Goal: Information Seeking & Learning: Find specific fact

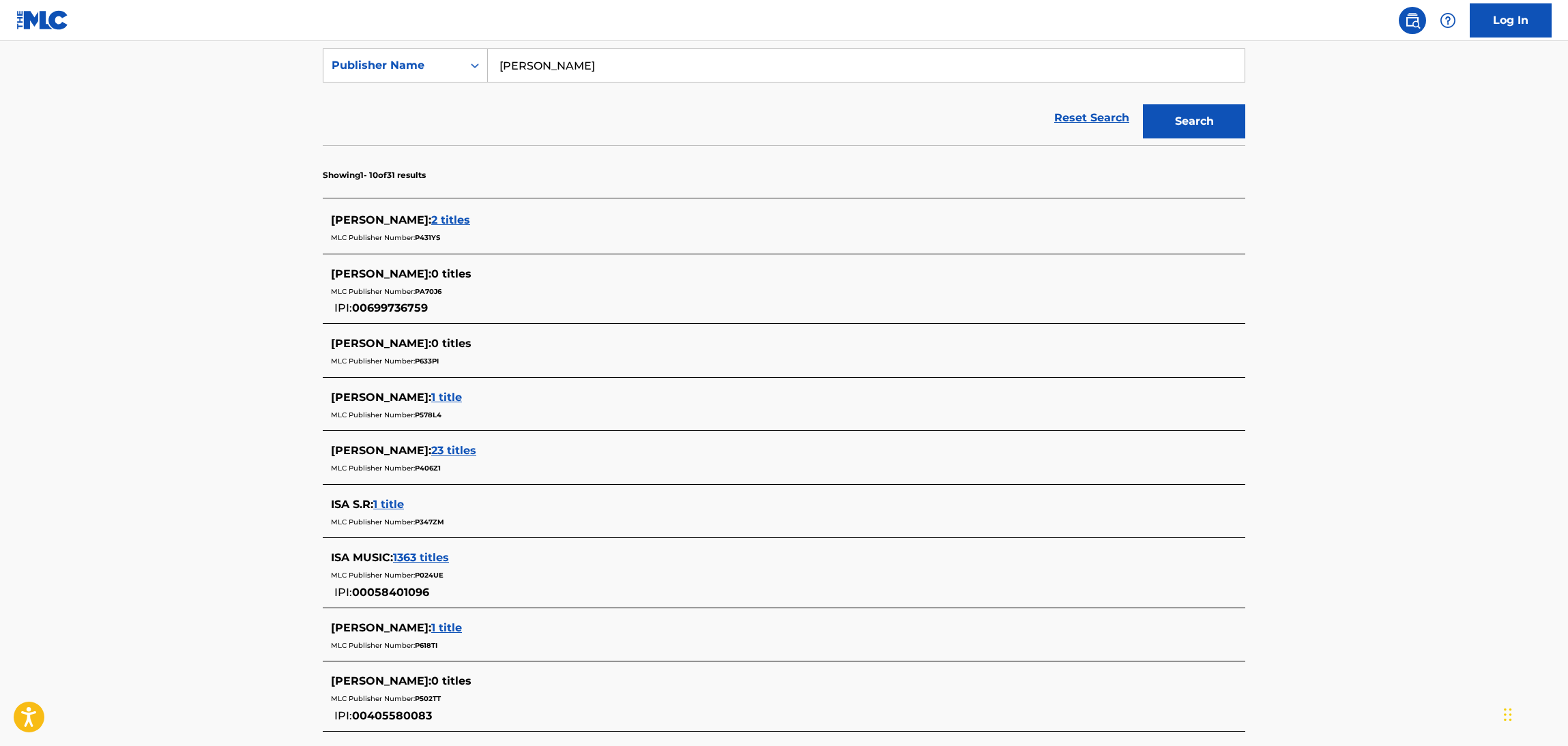
scroll to position [254, 0]
click at [906, 64] on input "Isa Ismail" at bounding box center [866, 65] width 757 height 32
type input ""Isa Ismail""
click at [1143, 105] on button "Search" at bounding box center [1194, 122] width 103 height 34
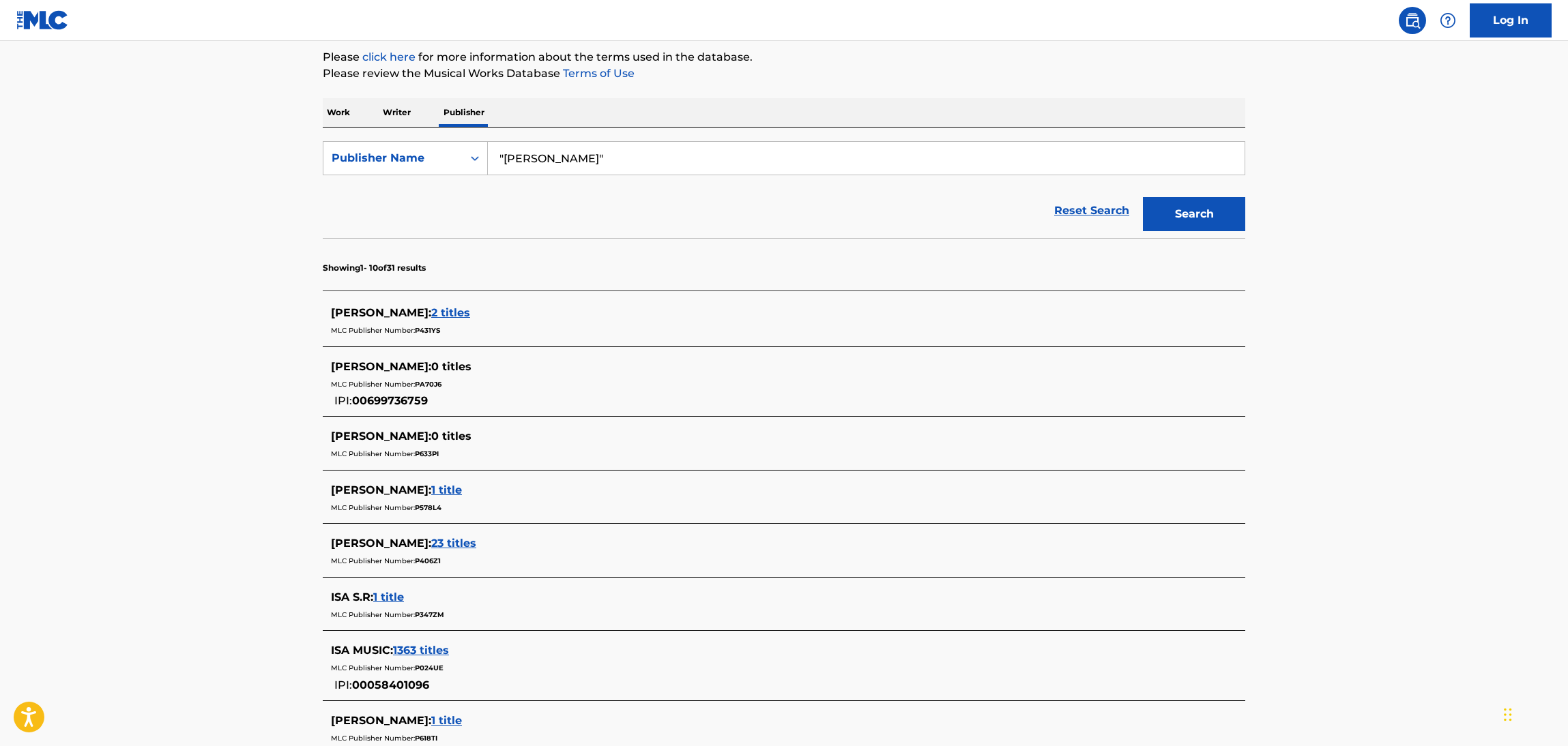
scroll to position [152, 0]
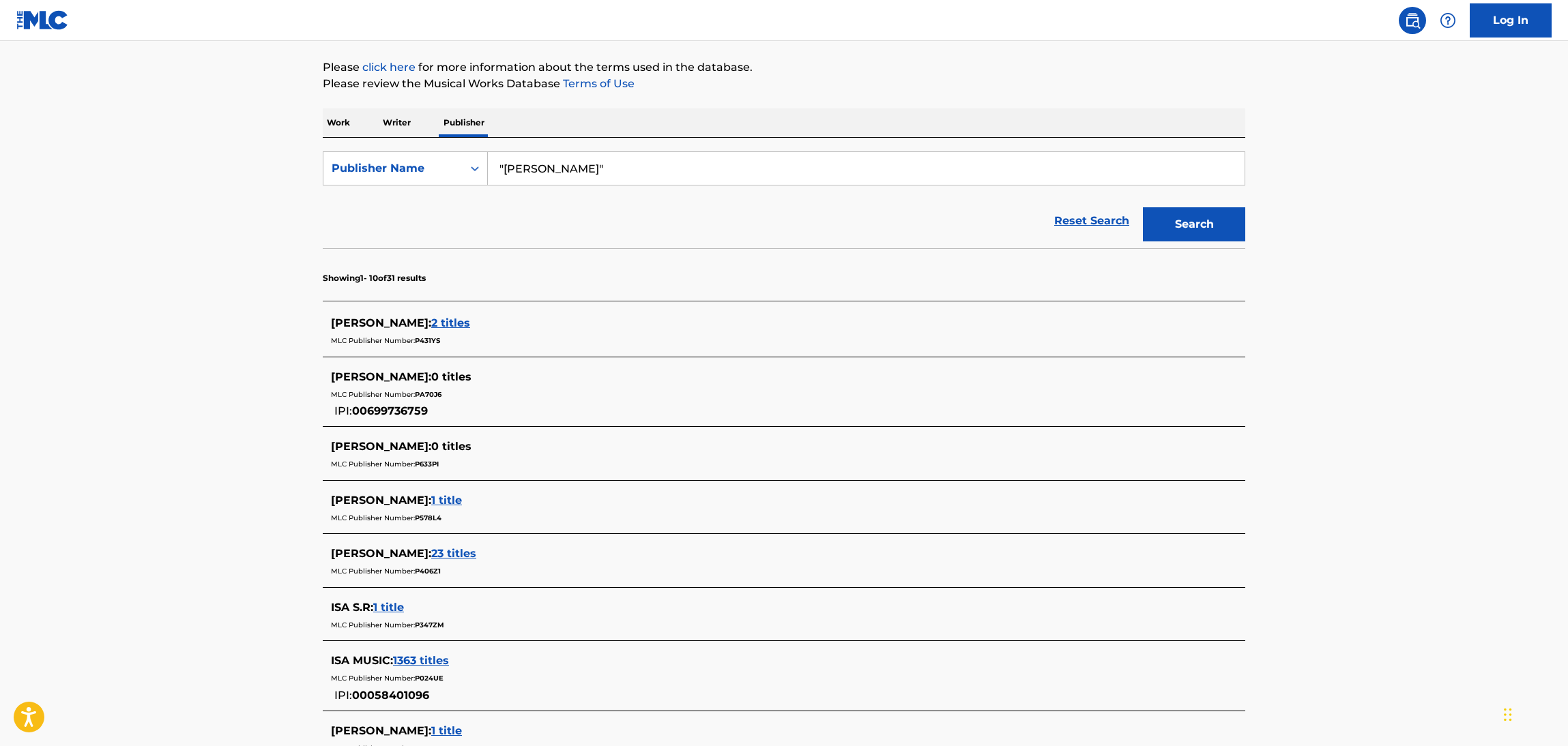
click at [431, 327] on span "2 titles" at bounding box center [450, 323] width 39 height 13
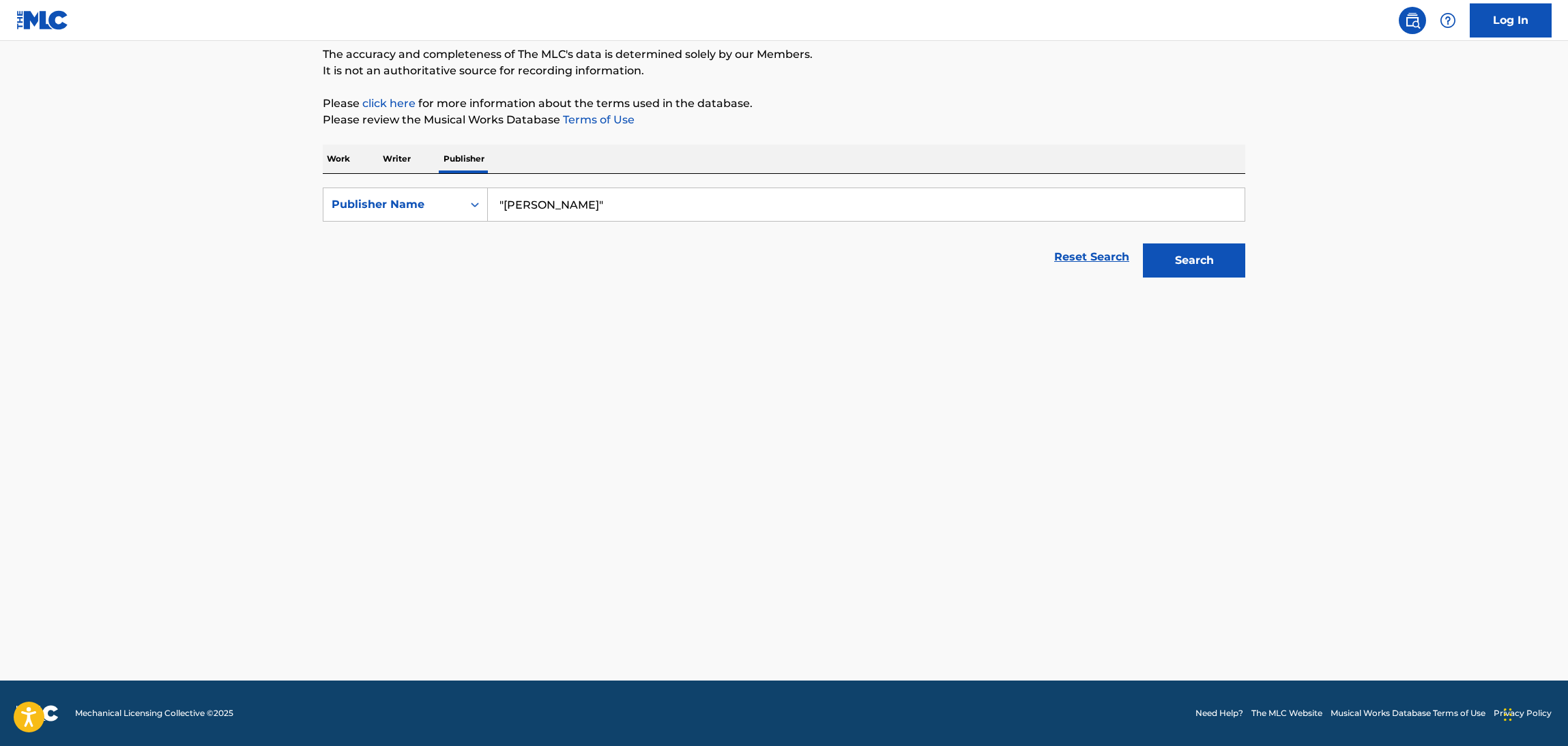
scroll to position [116, 0]
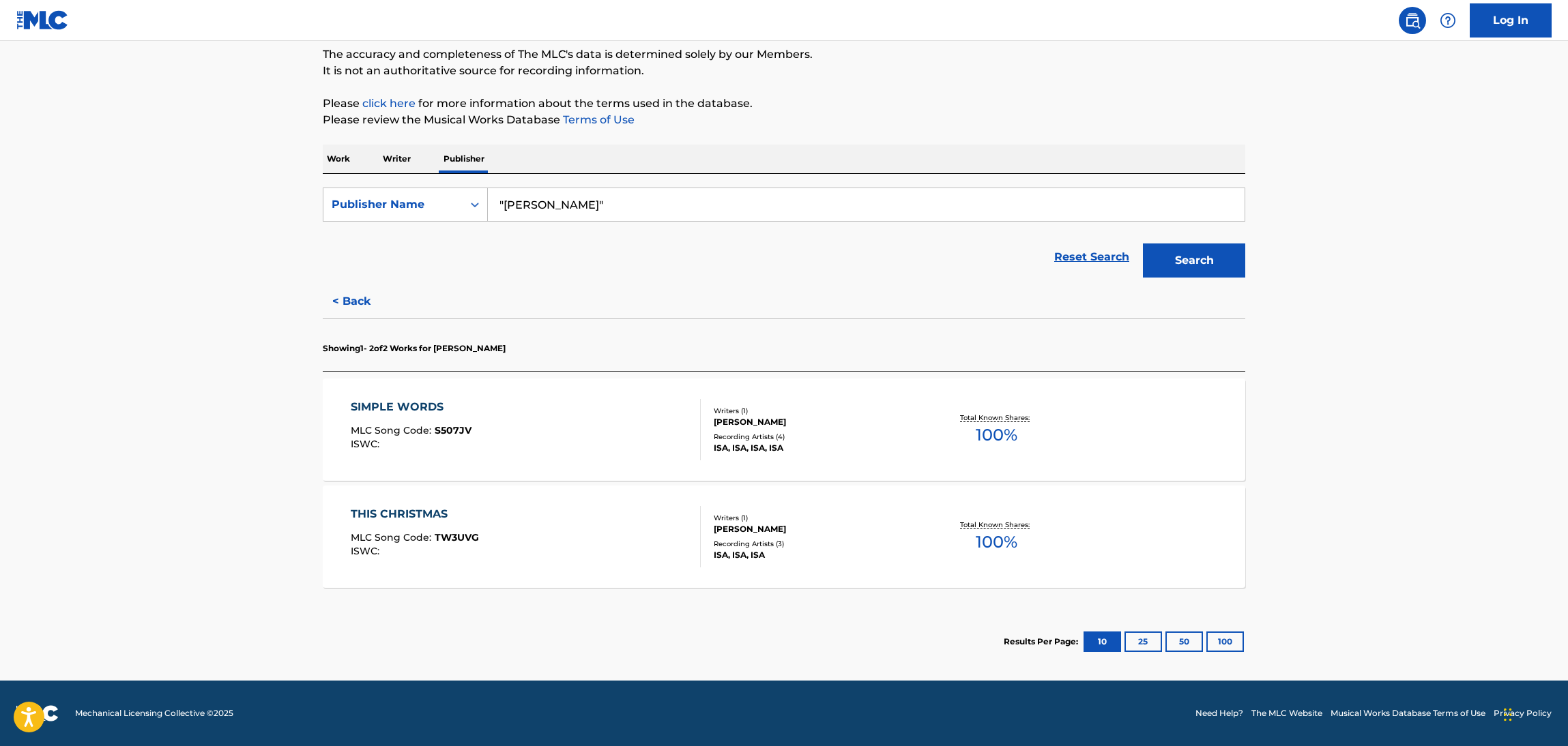
click at [427, 403] on div "SIMPLE WORDS" at bounding box center [410, 406] width 121 height 16
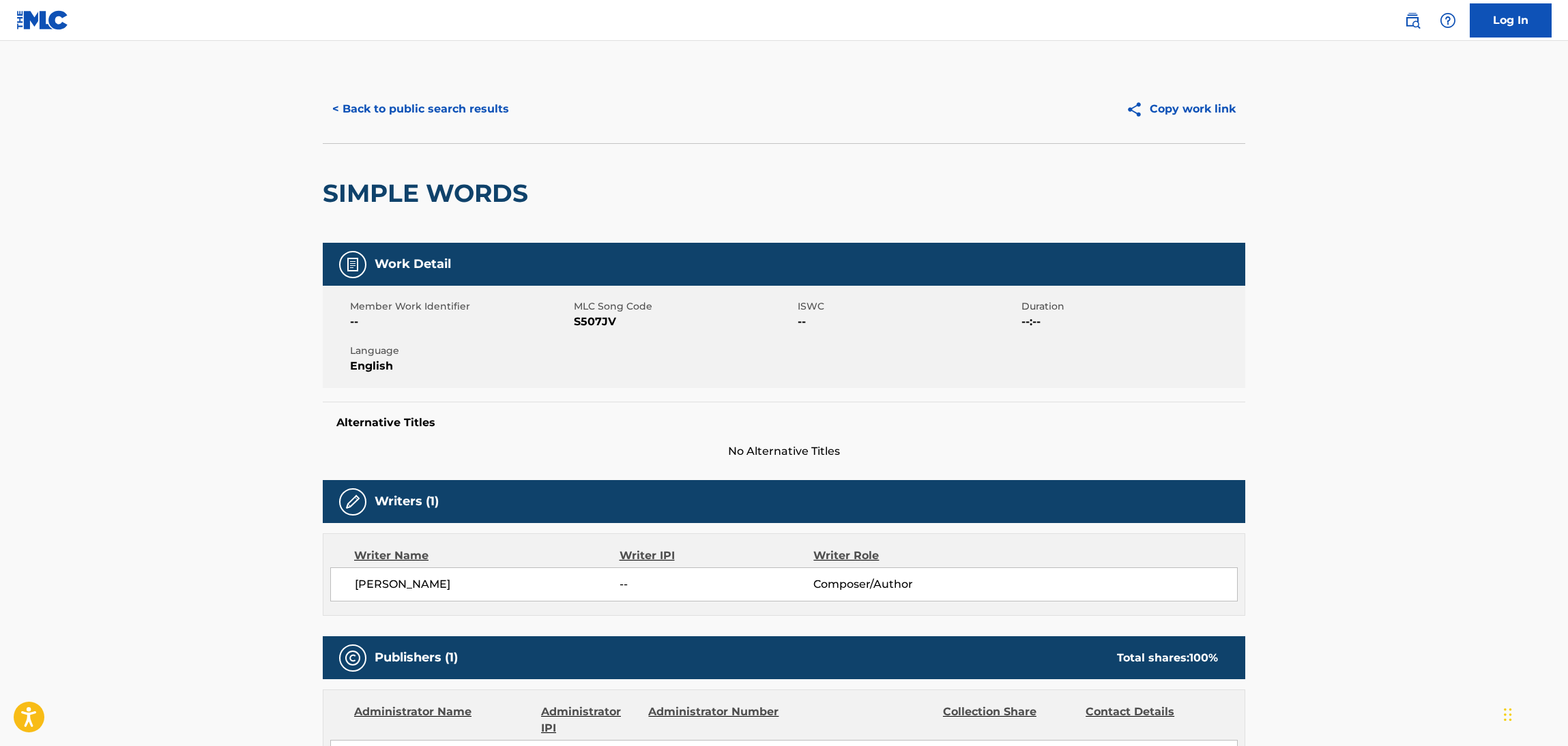
click at [406, 105] on button "< Back to public search results" at bounding box center [421, 109] width 196 height 34
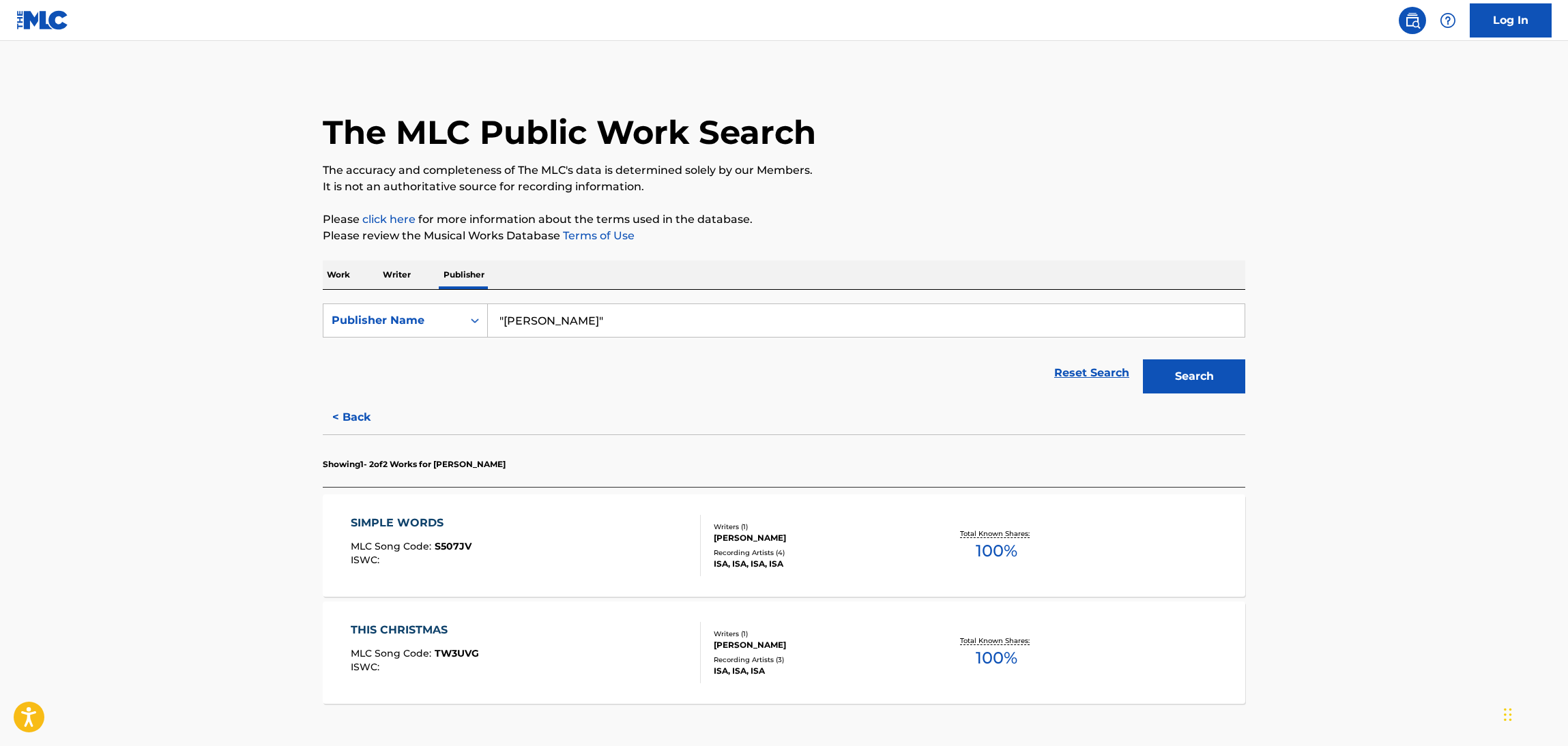
click at [575, 313] on input ""Isa Ismail"" at bounding box center [866, 320] width 757 height 32
click at [338, 279] on p "Work" at bounding box center [338, 274] width 31 height 28
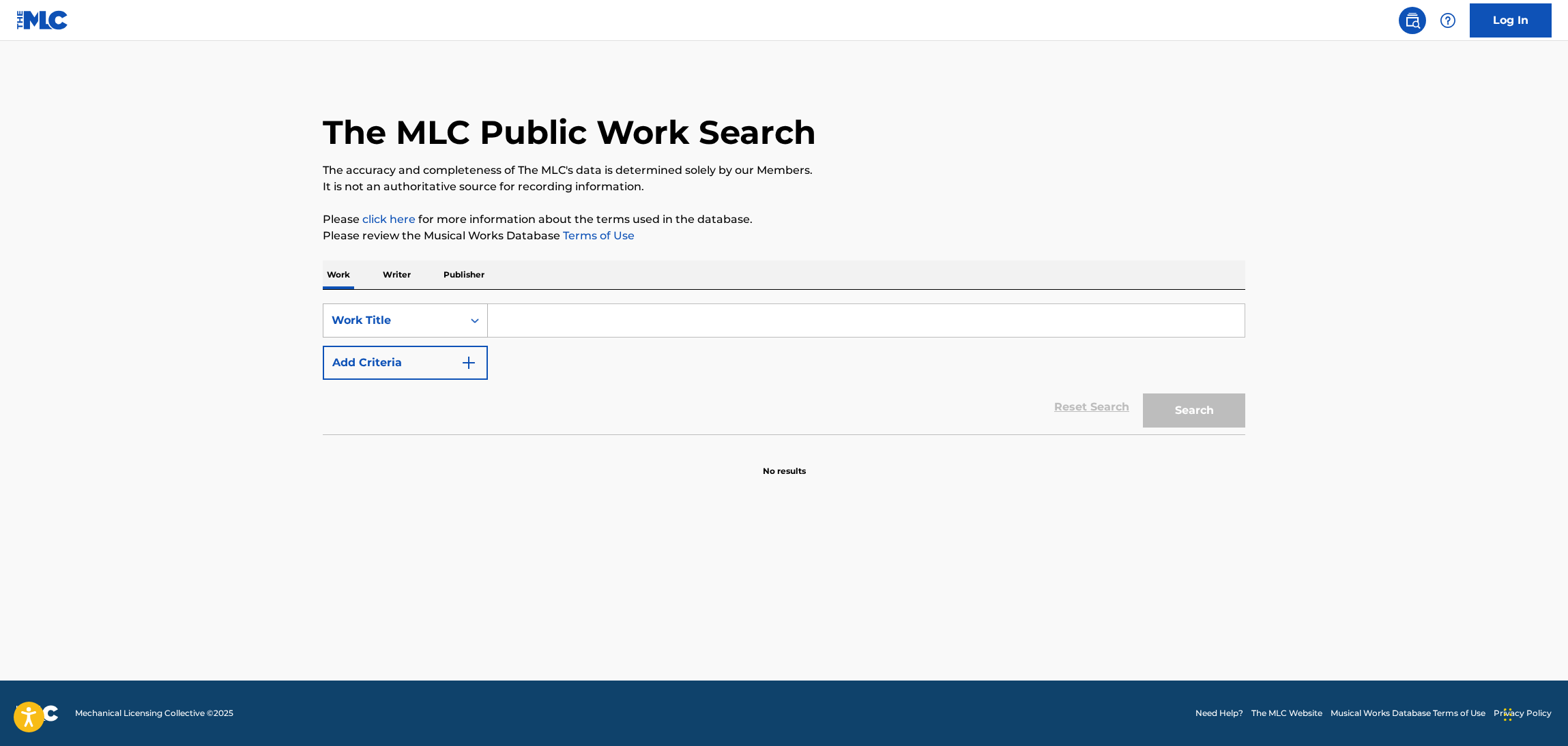
click at [447, 331] on div "Work Title" at bounding box center [393, 320] width 140 height 26
click at [462, 352] on div "MLC Song Code" at bounding box center [406, 355] width 163 height 34
click at [557, 319] on input "Search Form" at bounding box center [866, 320] width 757 height 32
paste input "S60EZX"
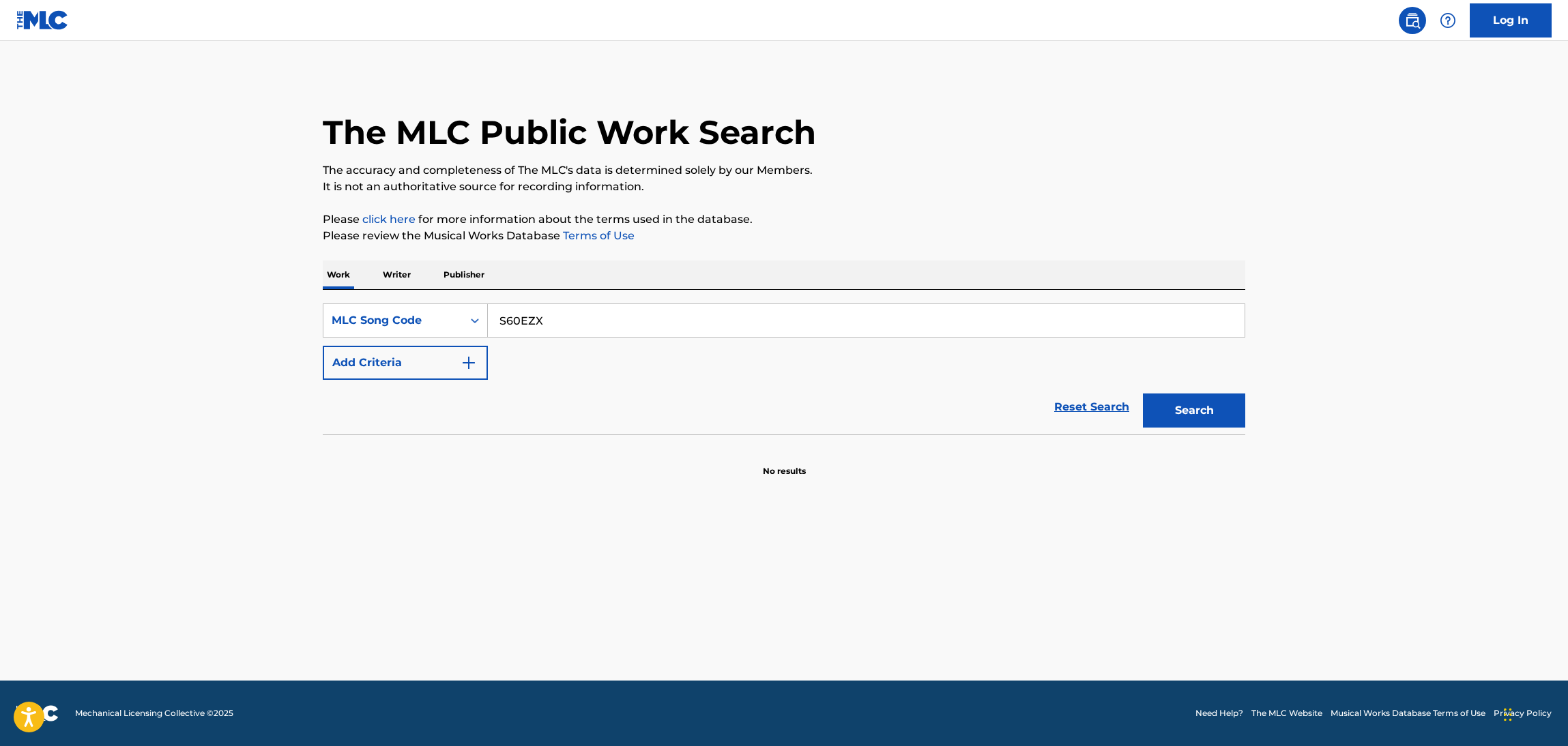
type input "S60EZX"
click at [1211, 417] on button "Search" at bounding box center [1194, 411] width 103 height 34
click at [1223, 422] on button "Search" at bounding box center [1194, 411] width 103 height 34
click at [676, 314] on input "S60EZX" at bounding box center [866, 320] width 757 height 32
drag, startPoint x: 563, startPoint y: 327, endPoint x: 350, endPoint y: 326, distance: 213.0
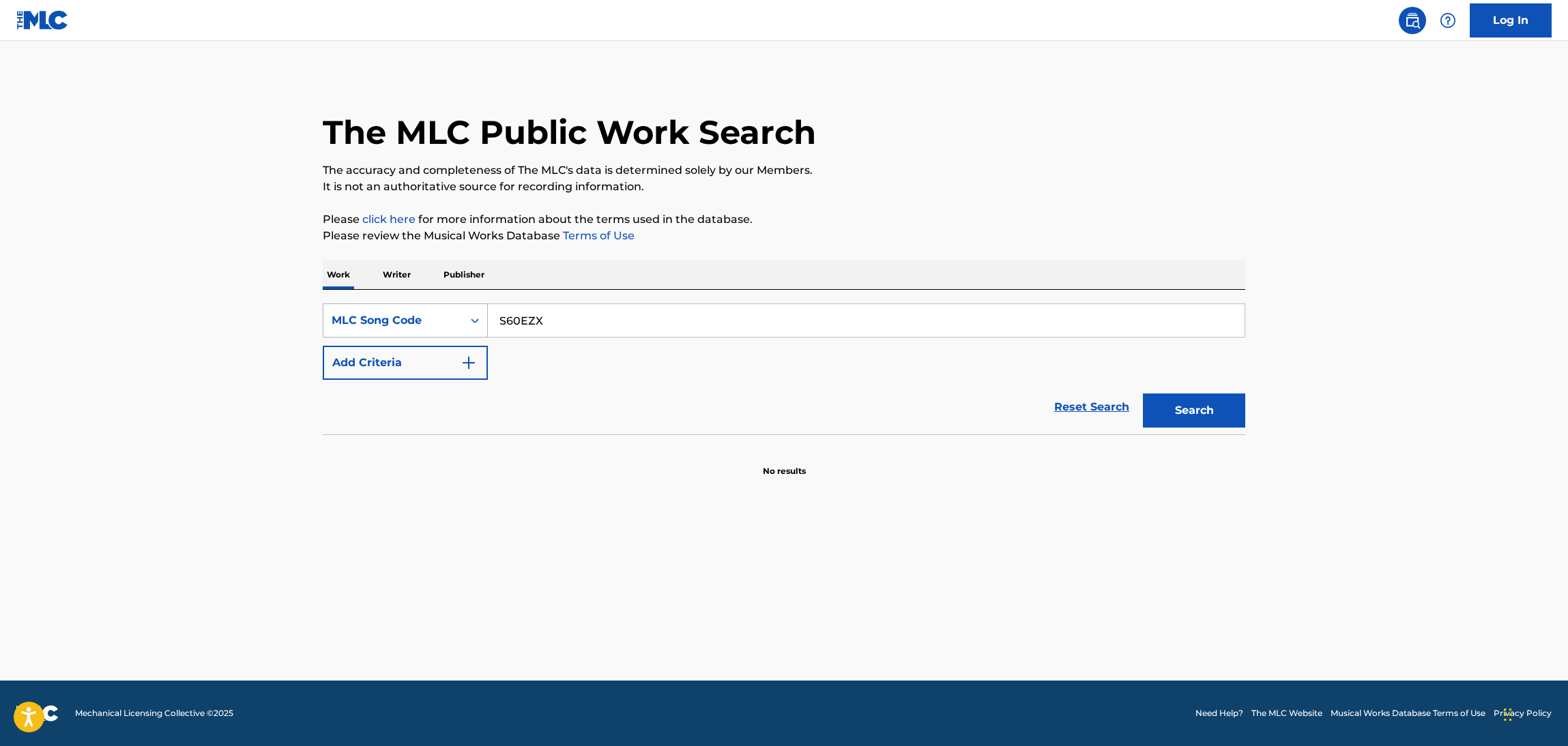
click at [350, 326] on div "SearchWithCriteria882ba9eb-bd1c-4191-83f8-7fae57025fdf MLC Song Code S60EZX" at bounding box center [784, 321] width 922 height 34
click at [1197, 420] on button "Search" at bounding box center [1194, 411] width 103 height 34
click at [424, 320] on div "MLC Song Code" at bounding box center [392, 320] width 123 height 16
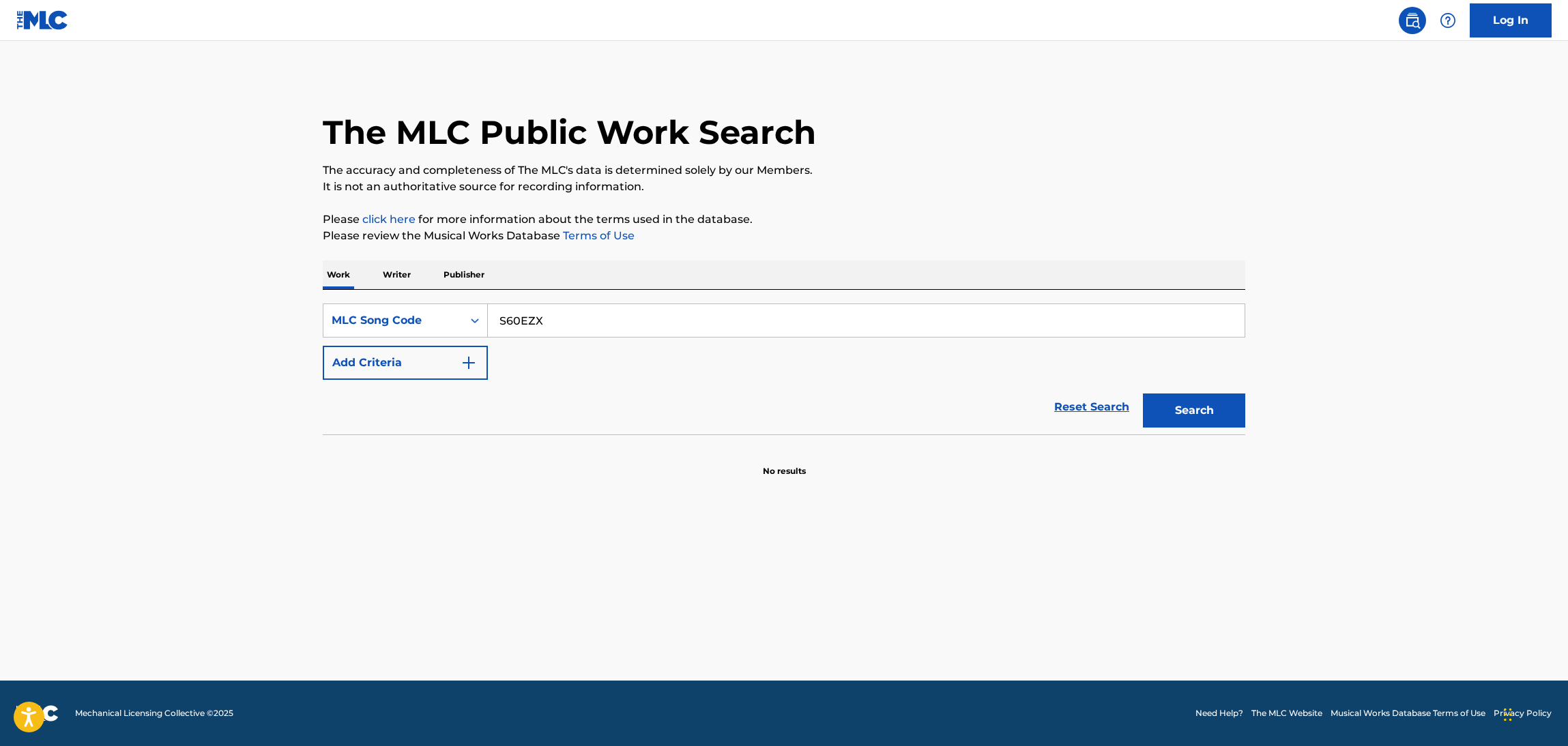
click at [382, 301] on div "SearchWithCriteria882ba9eb-bd1c-4191-83f8-7fae57025fdf option MLC Song Code, se…" at bounding box center [784, 362] width 922 height 144
click at [383, 317] on div "MLC Song Code" at bounding box center [392, 320] width 123 height 16
drag, startPoint x: 427, startPoint y: 354, endPoint x: 485, endPoint y: 342, distance: 59.2
click at [427, 353] on div "Work Title" at bounding box center [406, 355] width 163 height 34
click at [589, 326] on input "Search Form" at bounding box center [866, 320] width 757 height 32
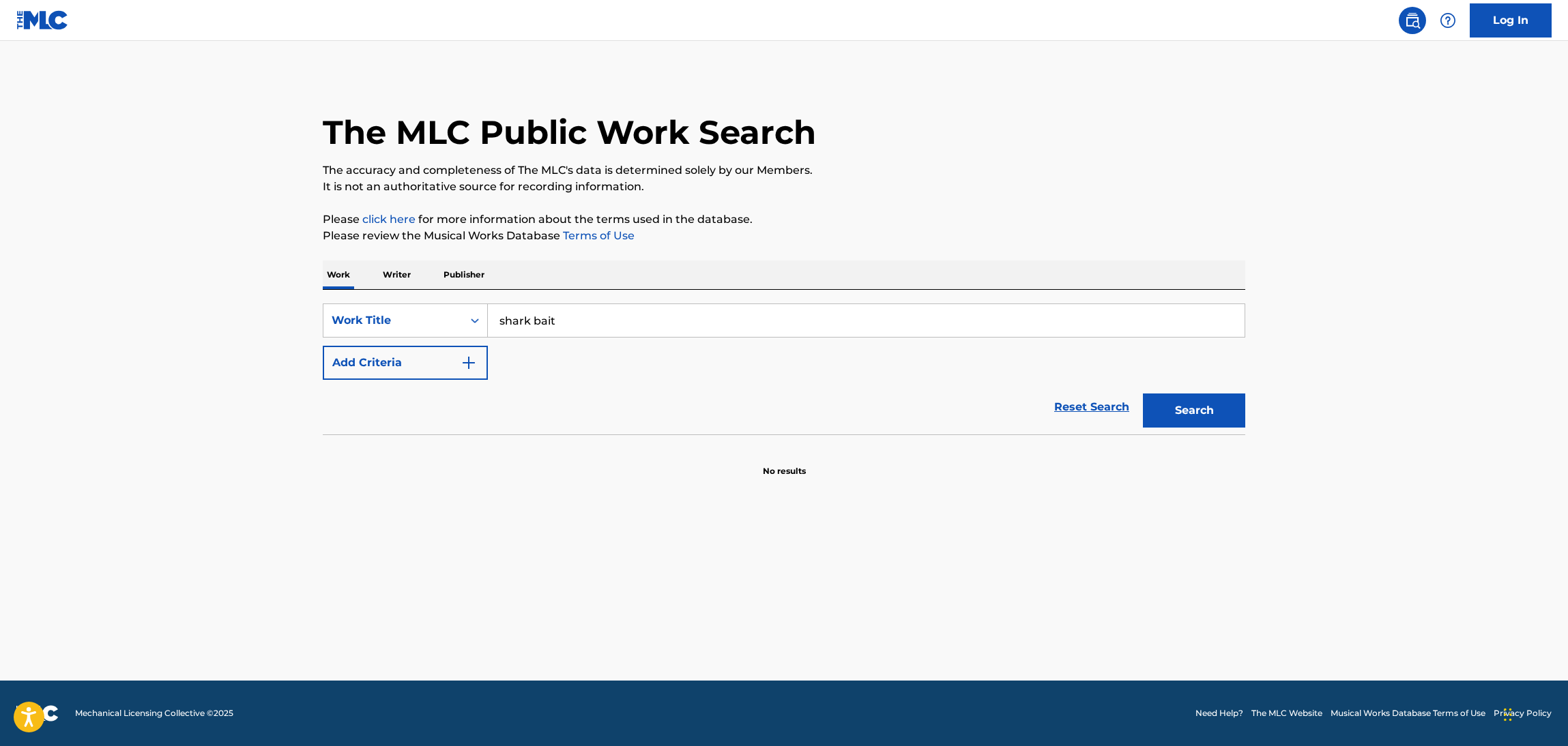
type input "shark bait"
click at [1228, 404] on button "Search" at bounding box center [1194, 411] width 103 height 34
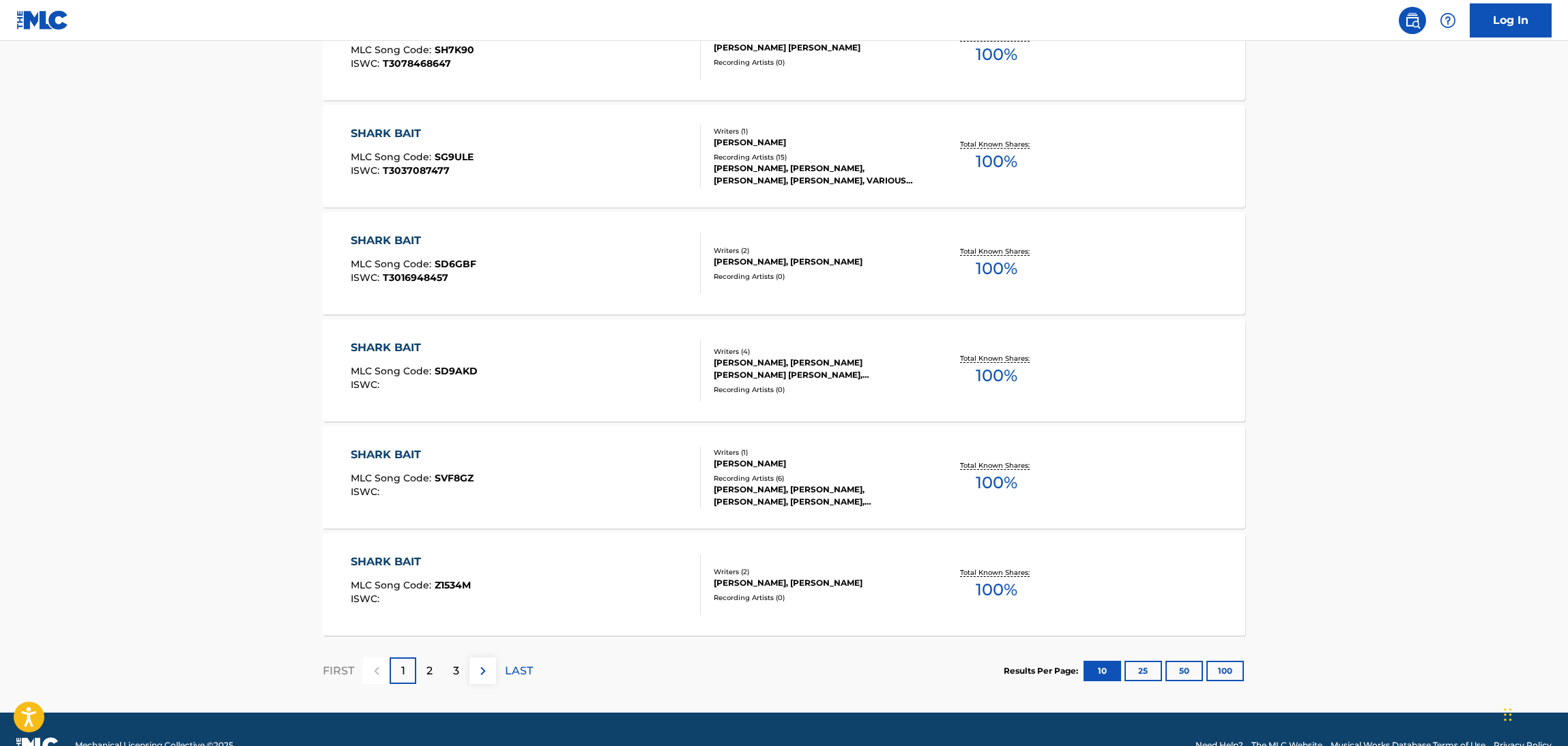
scroll to position [923, 0]
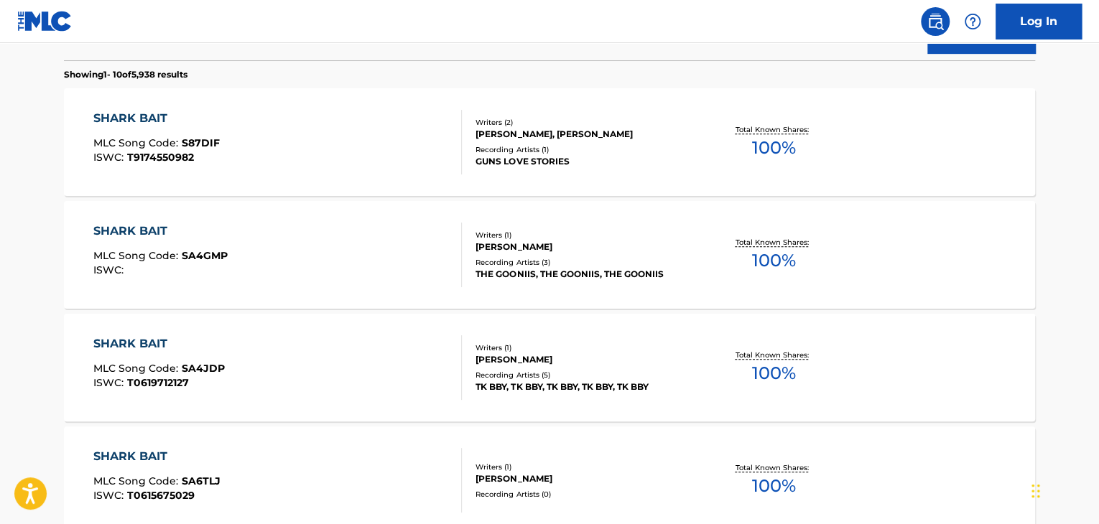
scroll to position [0, 0]
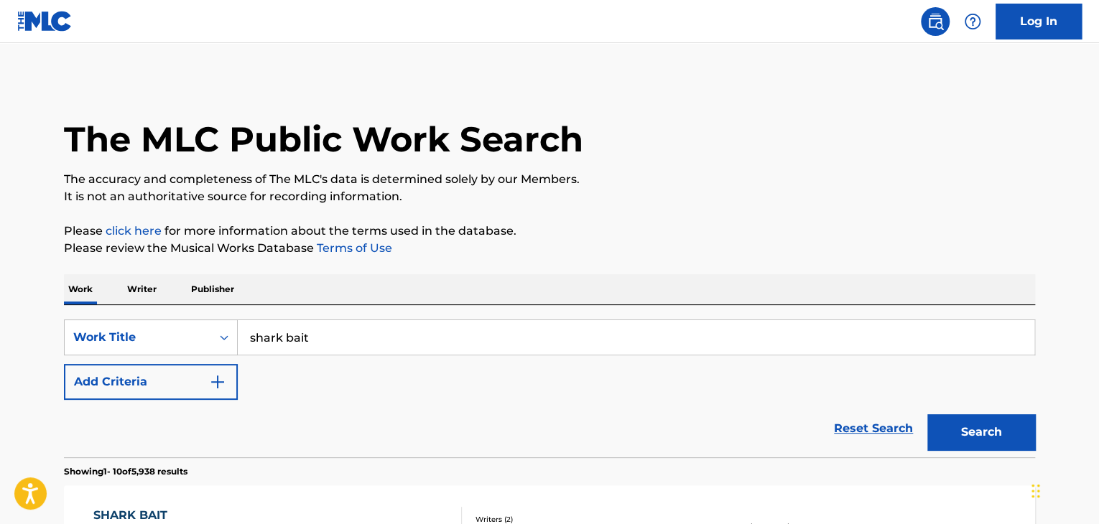
click at [732, 134] on div "The MLC Public Work Search" at bounding box center [549, 131] width 971 height 105
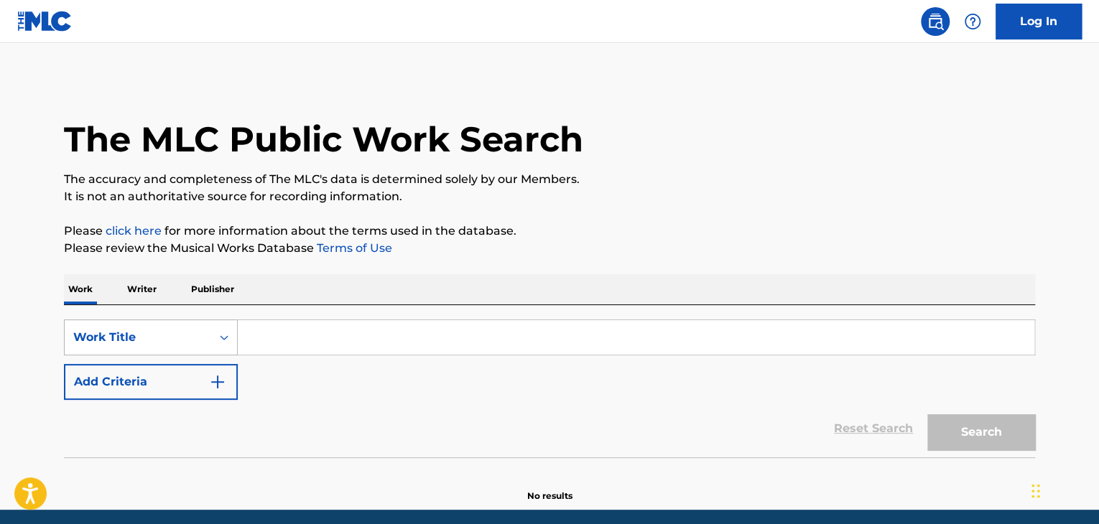
click at [171, 334] on div "Work Title" at bounding box center [151, 338] width 174 height 36
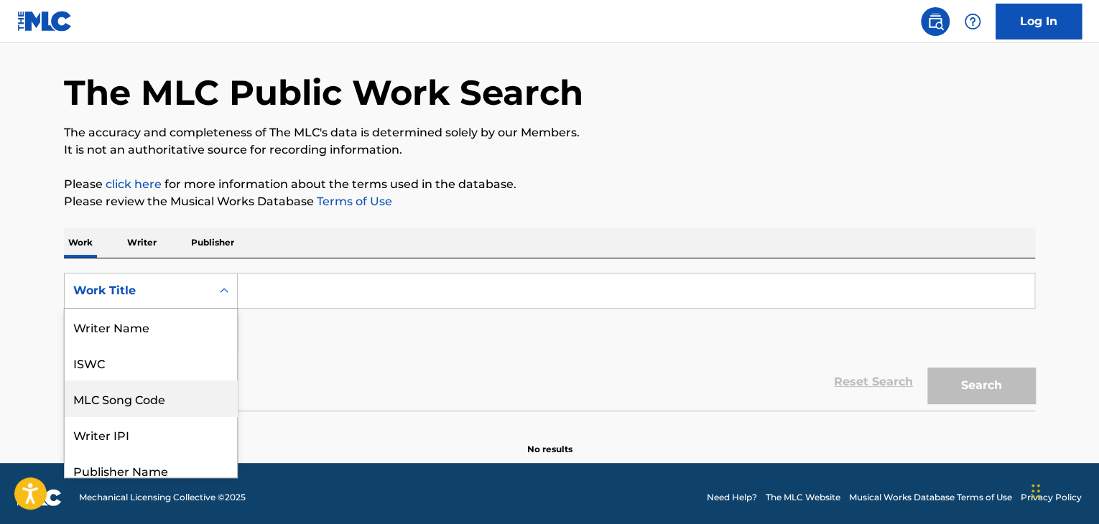
scroll to position [72, 0]
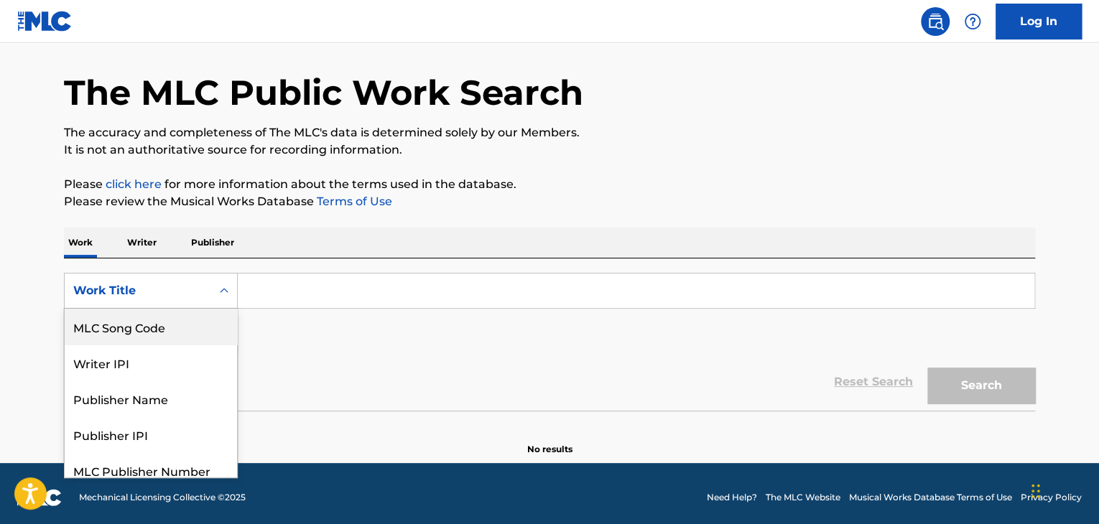
click at [175, 331] on div "MLC Song Code" at bounding box center [151, 327] width 172 height 36
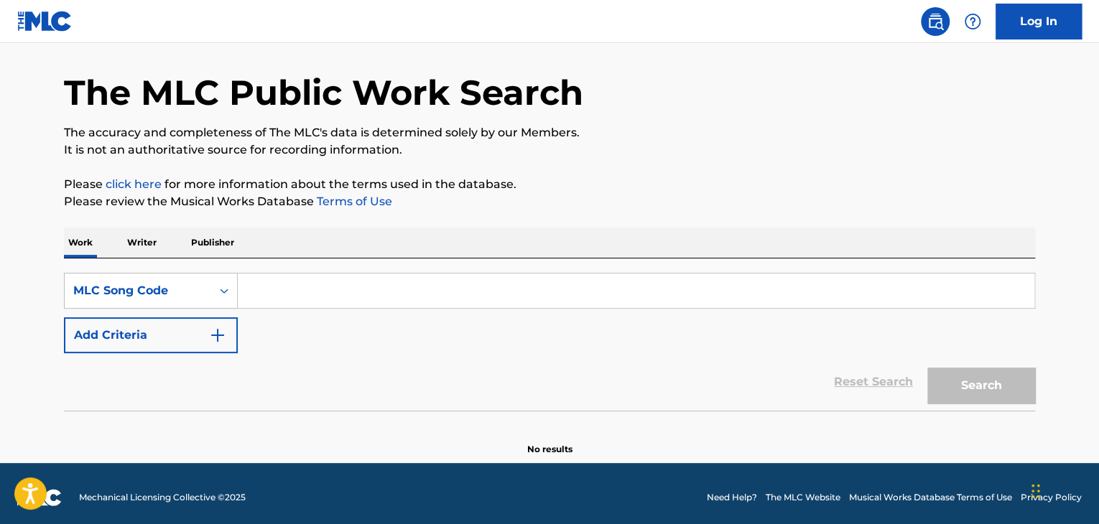
click at [379, 296] on input "Search Form" at bounding box center [636, 291] width 797 height 34
paste input "S2660A"
type input "S2660A"
click at [966, 363] on div "Search" at bounding box center [977, 381] width 115 height 57
click at [966, 386] on button "Search" at bounding box center [982, 386] width 108 height 36
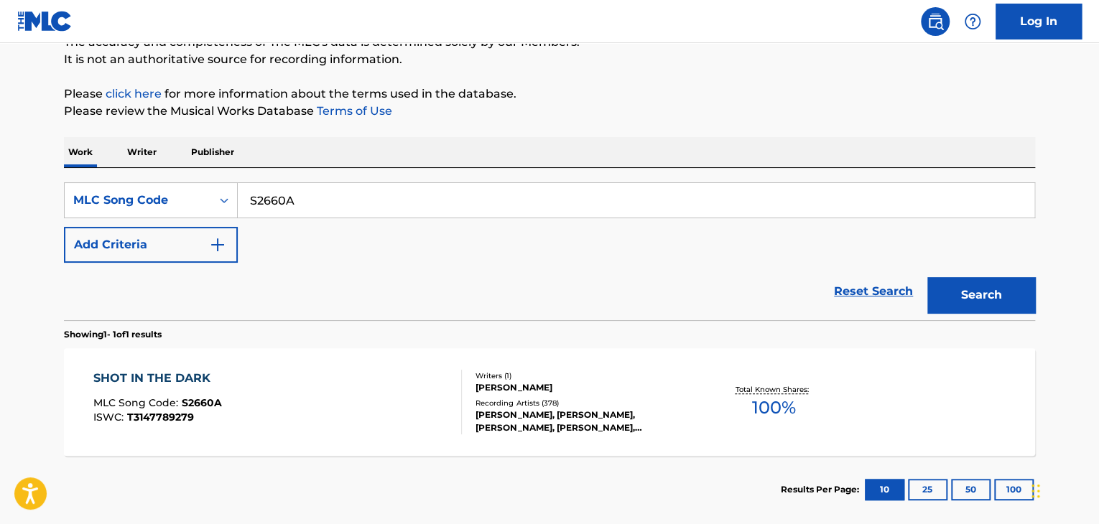
scroll to position [213, 0]
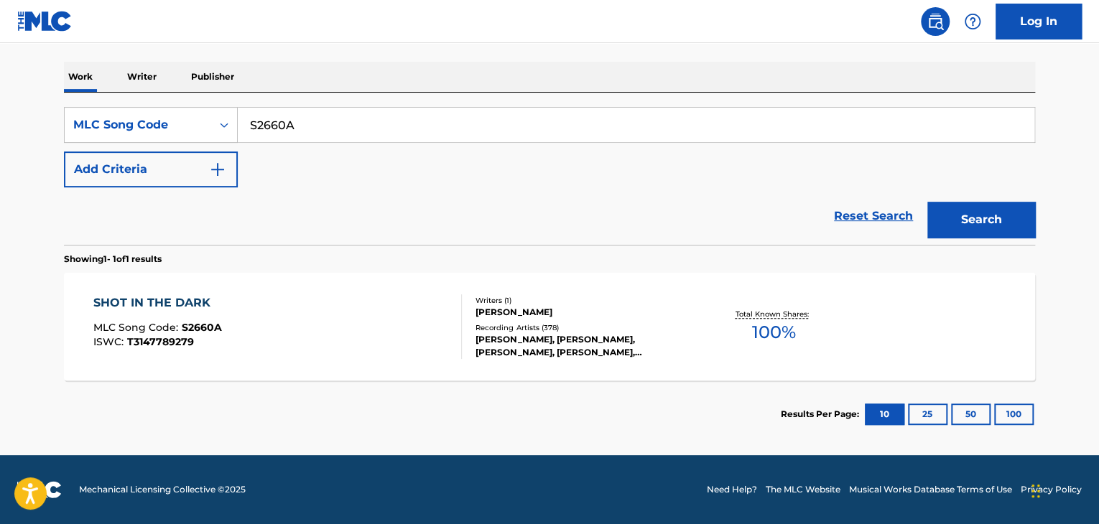
click at [130, 306] on div "SHOT IN THE DARK" at bounding box center [157, 303] width 129 height 17
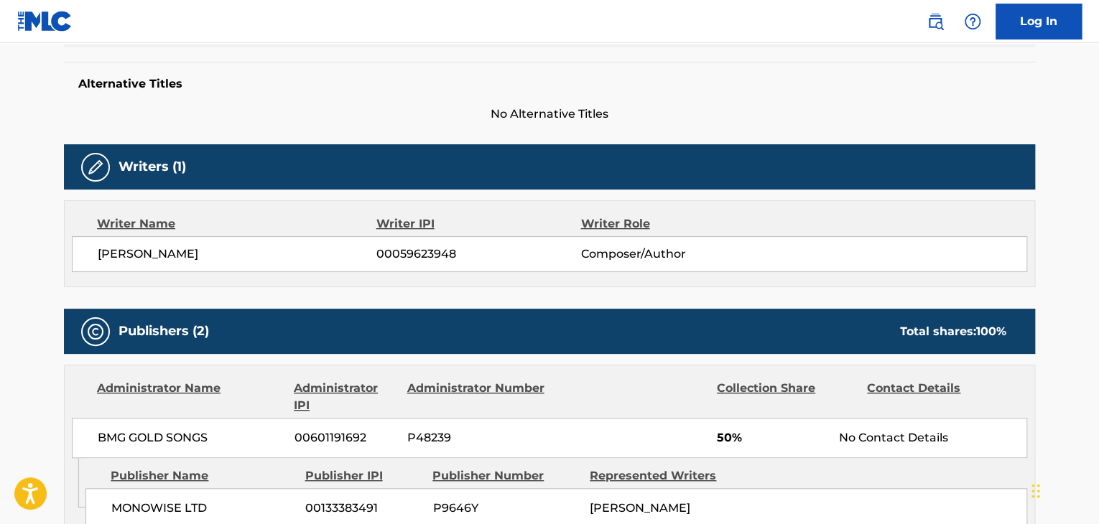
scroll to position [359, 0]
